Goal: Task Accomplishment & Management: Manage account settings

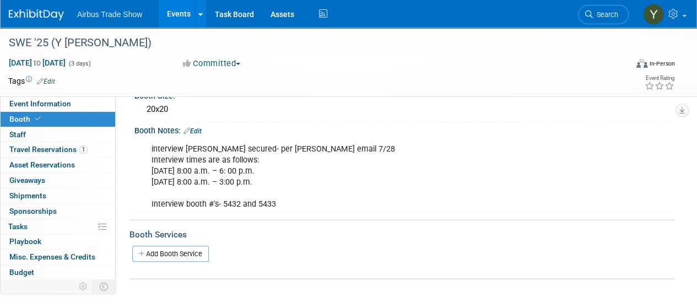
click at [171, 17] on link "Events" at bounding box center [179, 14] width 40 height 28
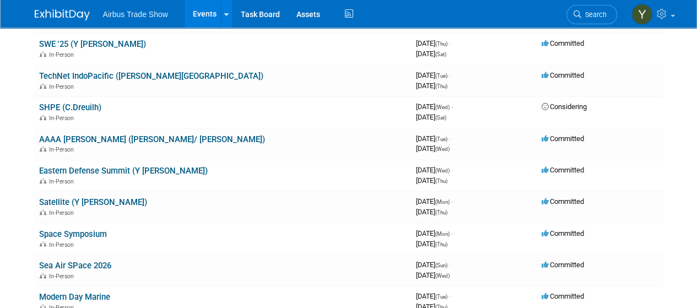
scroll to position [310, 0]
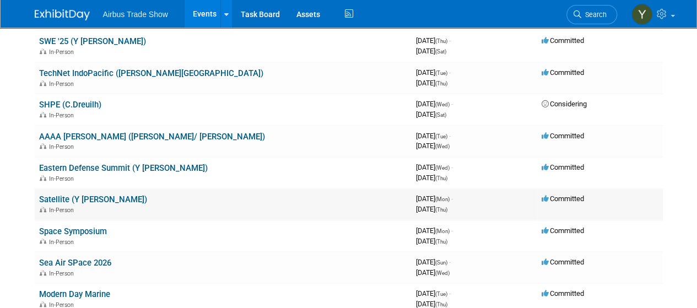
click at [48, 195] on link "Satellite (Y [PERSON_NAME])" at bounding box center [93, 200] width 108 height 10
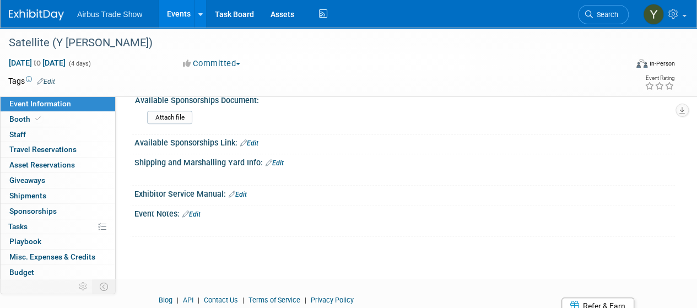
scroll to position [215, 0]
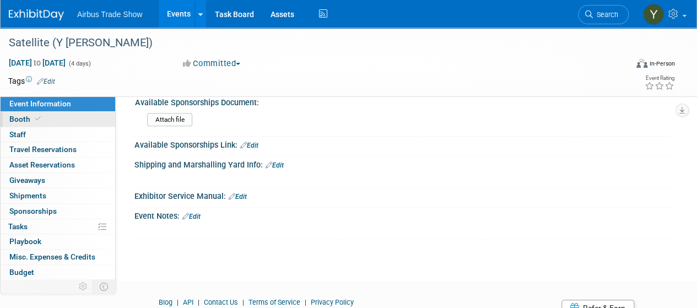
click at [42, 120] on link "Booth" at bounding box center [58, 119] width 115 height 15
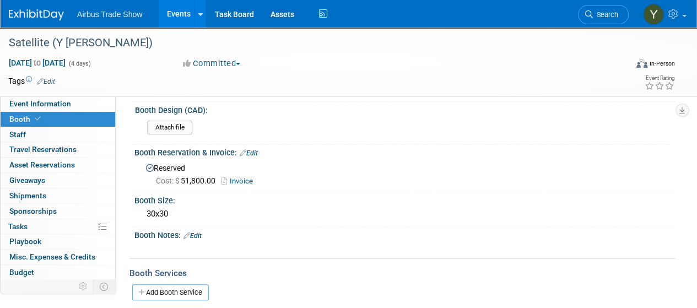
scroll to position [19, 0]
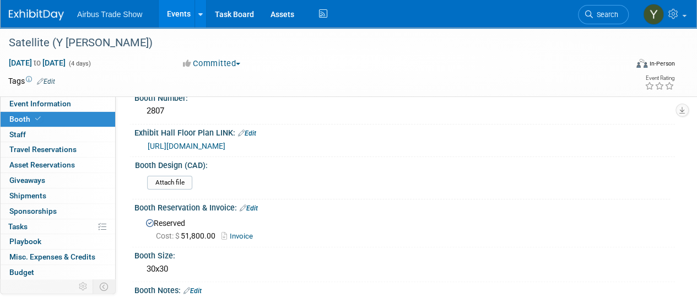
click at [180, 16] on link "Events" at bounding box center [179, 14] width 40 height 28
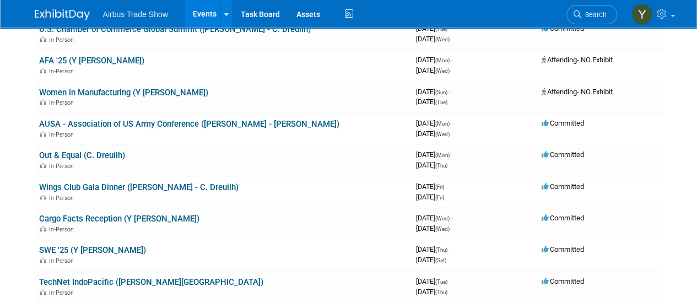
scroll to position [102, 0]
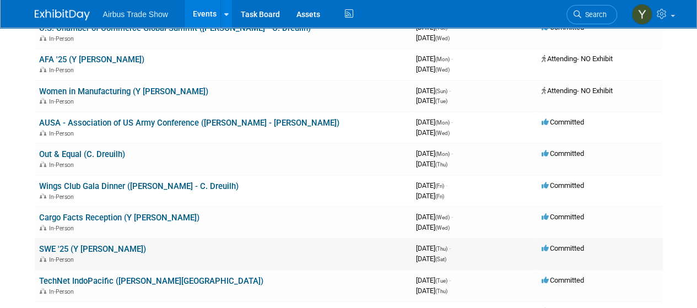
click at [75, 246] on link "SWE '25 (Y [PERSON_NAME])" at bounding box center [92, 249] width 107 height 10
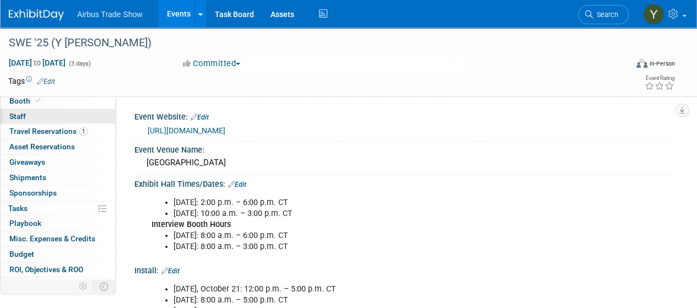
scroll to position [20, 0]
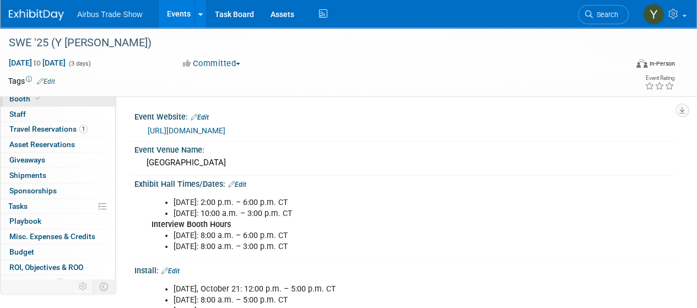
click at [19, 101] on span "Booth" at bounding box center [26, 98] width 34 height 9
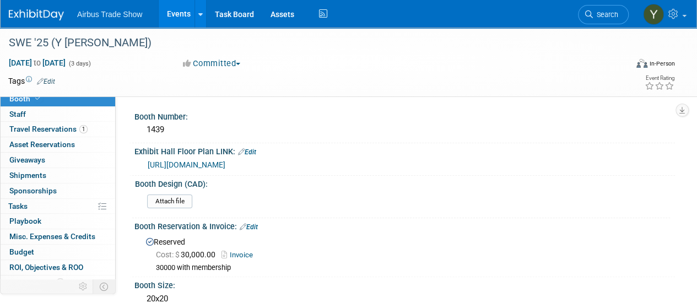
click at [176, 19] on link "Events" at bounding box center [179, 14] width 40 height 28
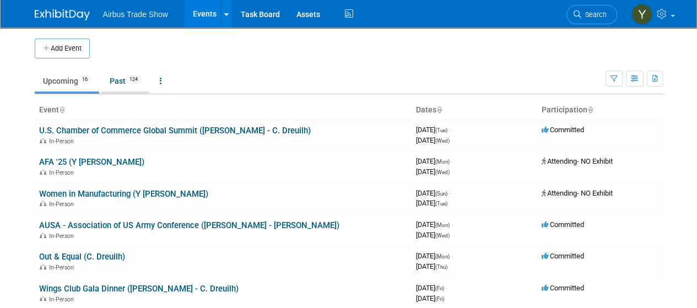
click at [120, 82] on link "Past 124" at bounding box center [125, 81] width 48 height 21
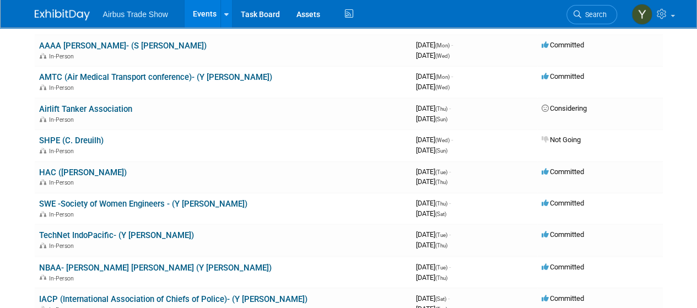
scroll to position [786, 0]
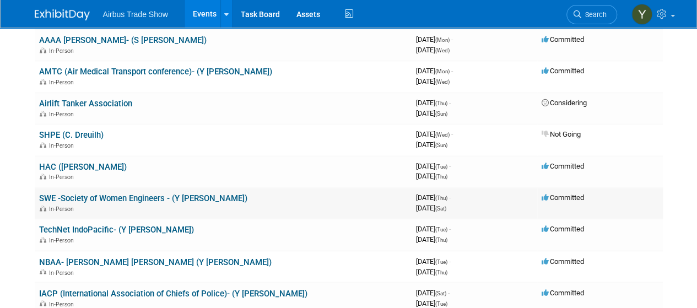
click at [127, 201] on link "SWE -Society of Women Engineers - (Y [PERSON_NAME])" at bounding box center [143, 198] width 208 height 10
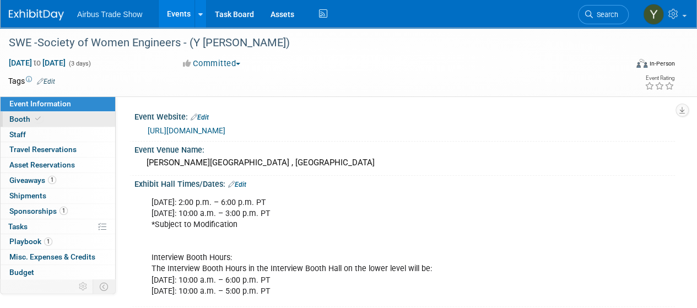
click at [14, 117] on span "Booth" at bounding box center [26, 119] width 34 height 9
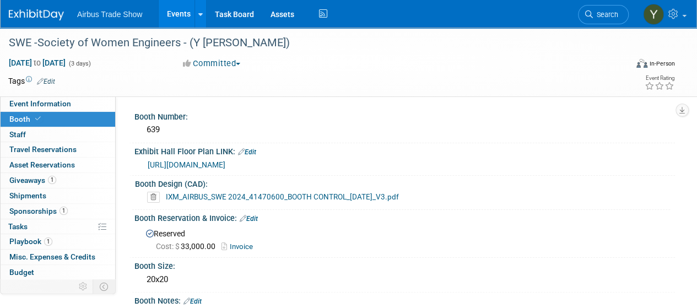
click at [233, 197] on link "IXM_AIRBUS_SWE 2024_41470600_BOOTH CONTROL_[DATE]_V3.pdf" at bounding box center [282, 196] width 233 height 9
click at [171, 14] on link "Events" at bounding box center [179, 14] width 40 height 28
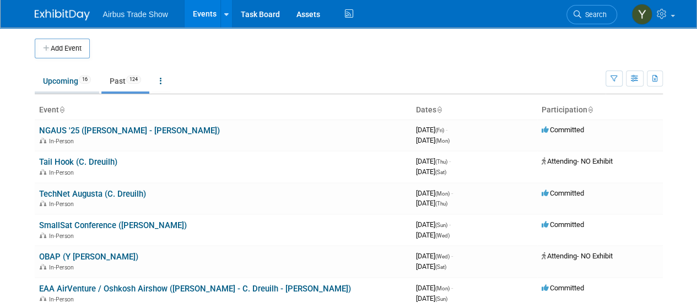
click at [56, 80] on link "Upcoming 16" at bounding box center [67, 81] width 64 height 21
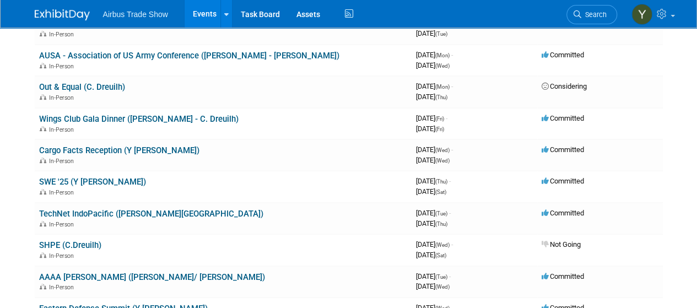
scroll to position [171, 0]
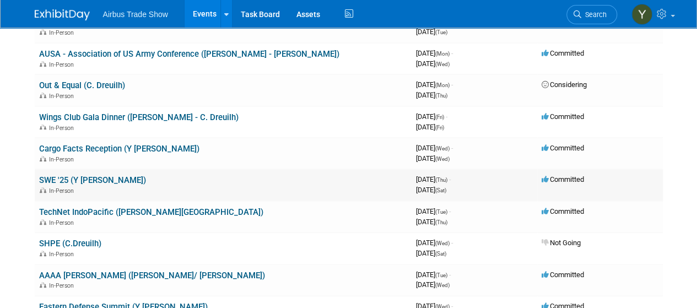
click at [77, 181] on link "SWE '25 (Y [PERSON_NAME])" at bounding box center [92, 180] width 107 height 10
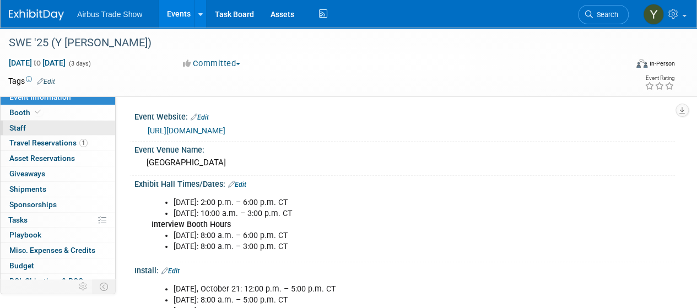
scroll to position [7, 0]
click at [23, 118] on link "Booth" at bounding box center [58, 112] width 115 height 15
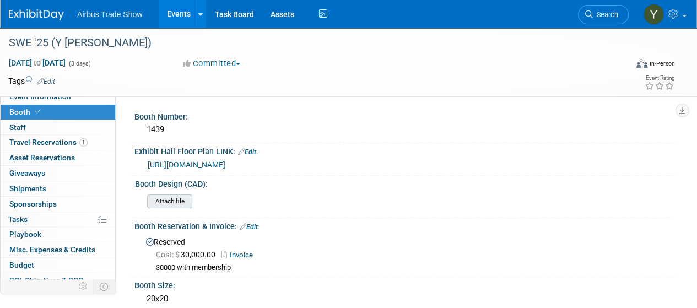
click at [172, 203] on input "file" at bounding box center [117, 201] width 150 height 13
click at [172, 202] on input "file" at bounding box center [117, 201] width 150 height 13
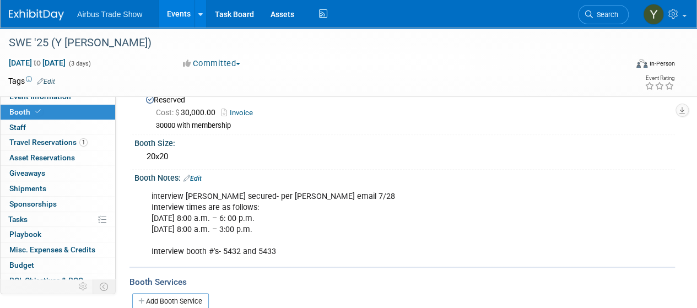
scroll to position [136, 0]
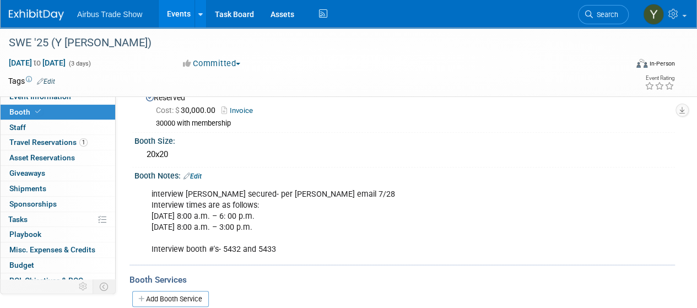
click at [199, 174] on link "Edit" at bounding box center [192, 176] width 18 height 8
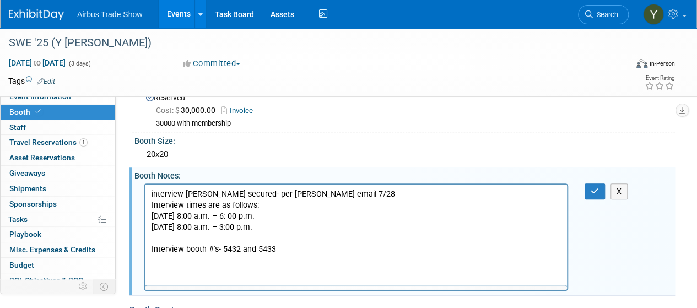
scroll to position [0, 0]
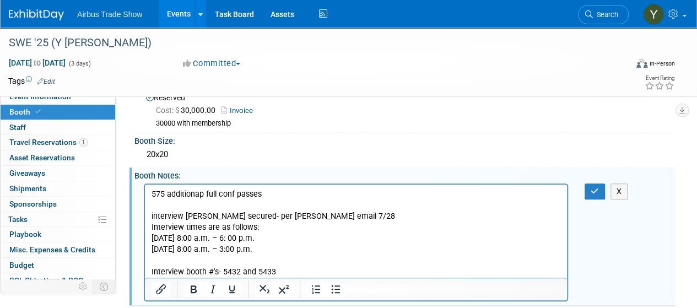
click at [203, 191] on p "575 additionap full conf passes" at bounding box center [356, 193] width 409 height 11
click at [152, 193] on p "575 additional full conf passes" at bounding box center [356, 193] width 409 height 11
click at [597, 184] on button "button" at bounding box center [595, 191] width 20 height 16
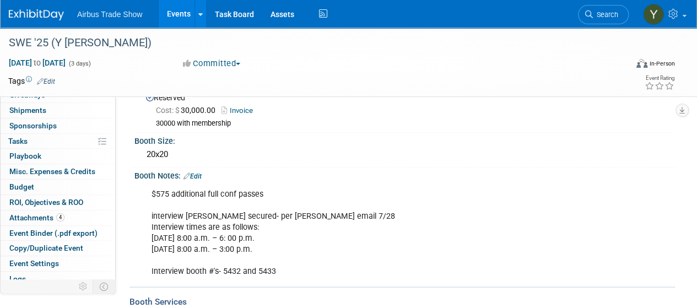
scroll to position [105, 0]
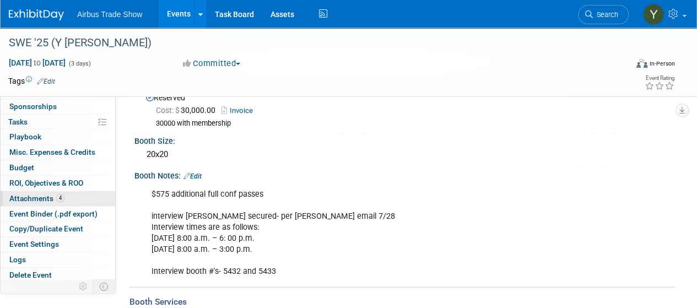
click at [20, 195] on span "Attachments 4" at bounding box center [36, 198] width 55 height 9
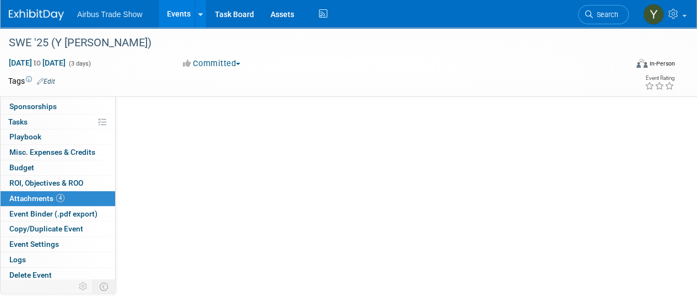
scroll to position [0, 0]
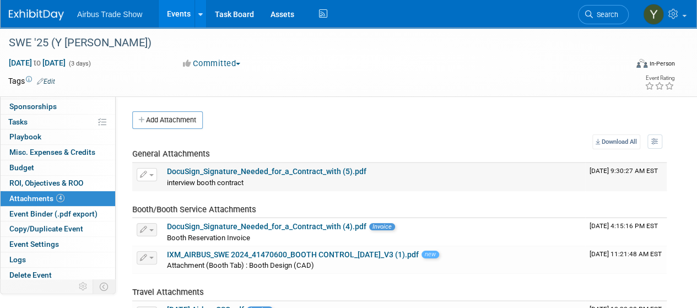
click at [203, 169] on link "DocuSign_Signature_Needed_for_a_Contract_with (5).pdf" at bounding box center [266, 171] width 199 height 9
click at [168, 14] on link "Events" at bounding box center [179, 14] width 40 height 28
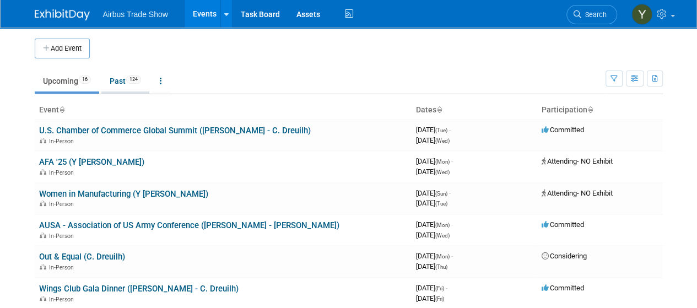
click at [111, 81] on link "Past 124" at bounding box center [125, 81] width 48 height 21
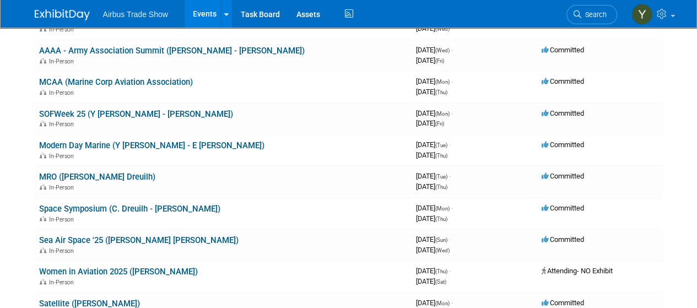
scroll to position [349, 0]
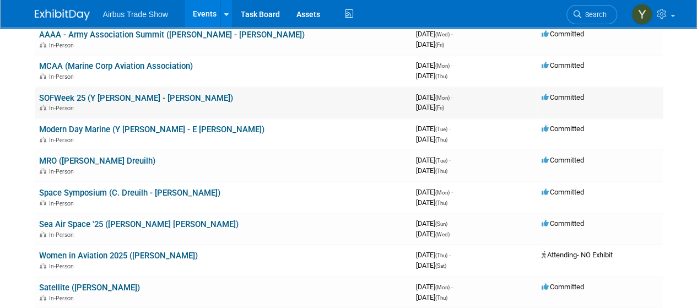
click at [83, 93] on link "SOFWeek 25 (Y [PERSON_NAME] - [PERSON_NAME])" at bounding box center [136, 98] width 194 height 10
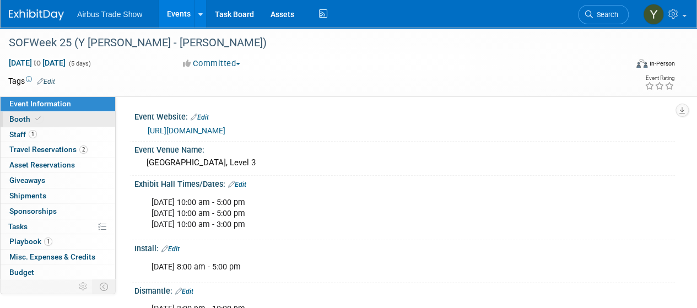
click at [33, 118] on span at bounding box center [38, 119] width 10 height 8
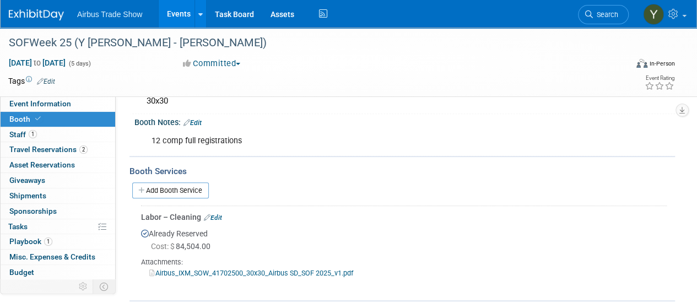
scroll to position [181, 0]
